Goal: Task Accomplishment & Management: Manage account settings

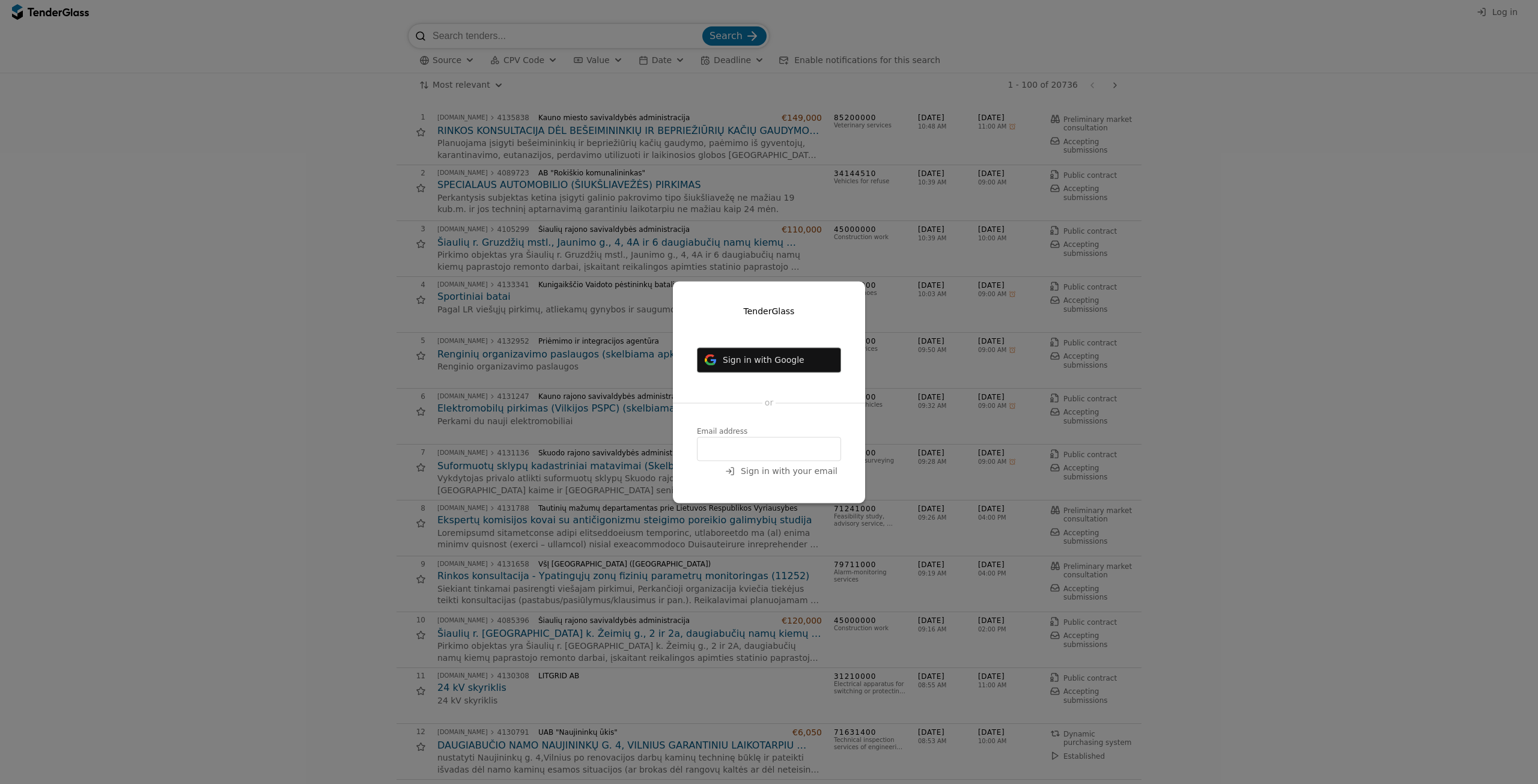
click at [767, 444] on input "email" at bounding box center [769, 448] width 144 height 24
type input "[EMAIL_ADDRESS][DOMAIN_NAME]"
click at [831, 470] on span "Sign in with your email" at bounding box center [789, 471] width 97 height 10
